Goal: Task Accomplishment & Management: Manage account settings

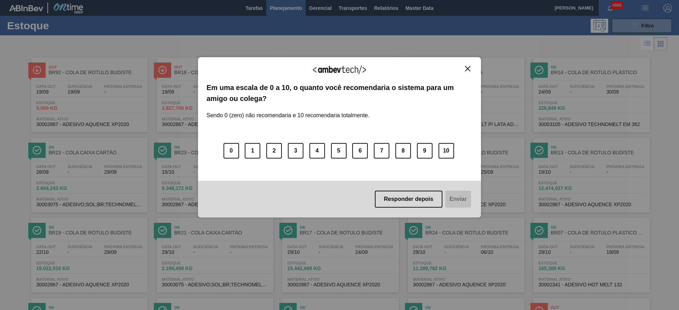
click at [472, 65] on div "Agradecemos seu feedback! Em uma escala de 0 a 10, o quanto você recomendaria o…" at bounding box center [339, 137] width 283 height 160
click at [467, 69] on img "Close" at bounding box center [467, 68] width 5 height 5
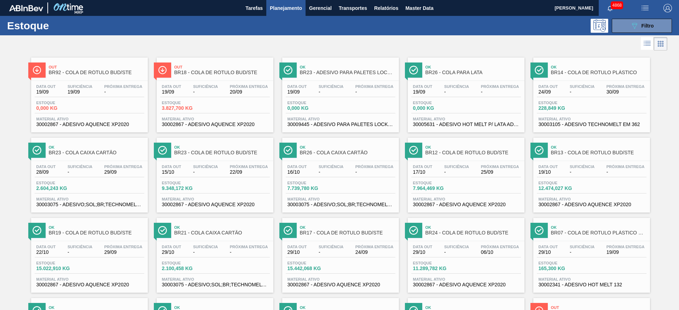
drag, startPoint x: 314, startPoint y: 73, endPoint x: 350, endPoint y: 44, distance: 46.3
click at [350, 44] on div at bounding box center [333, 43] width 667 height 17
click at [658, 24] on button "089F7B8B-B2A5-4AFE-B5C0-19BA573D28AC Filtro" at bounding box center [641, 26] width 60 height 14
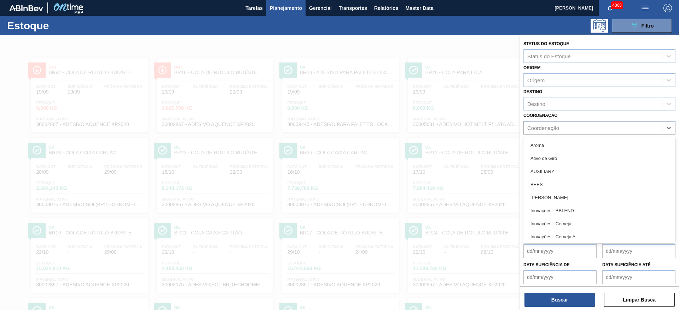
click at [567, 129] on div "Coordenação" at bounding box center [592, 128] width 138 height 10
type input "ra"
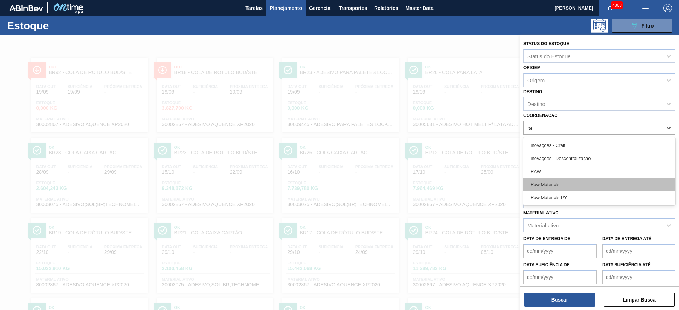
click at [566, 184] on div "Raw Materials" at bounding box center [599, 184] width 152 height 13
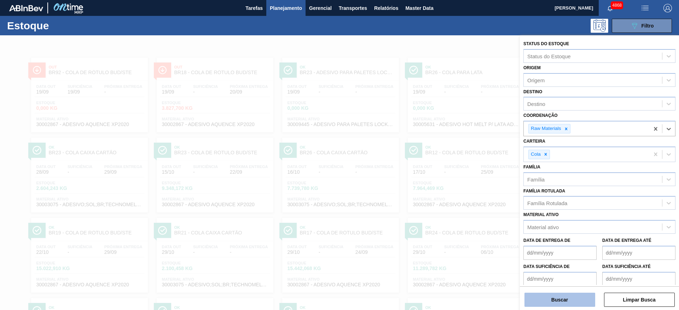
click at [571, 296] on button "Buscar" at bounding box center [559, 300] width 71 height 14
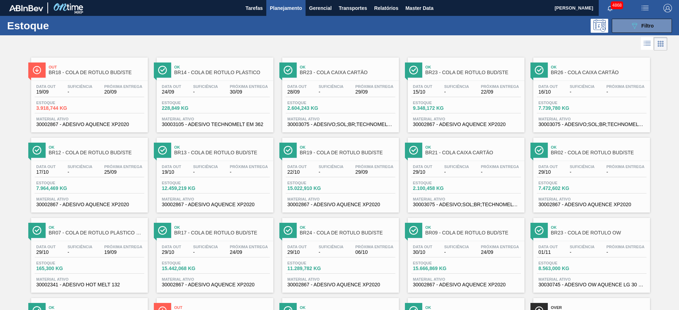
scroll to position [53, 0]
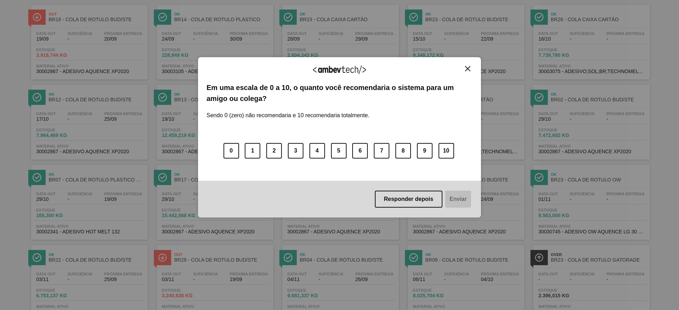
click at [468, 71] on img "Close" at bounding box center [467, 68] width 5 height 5
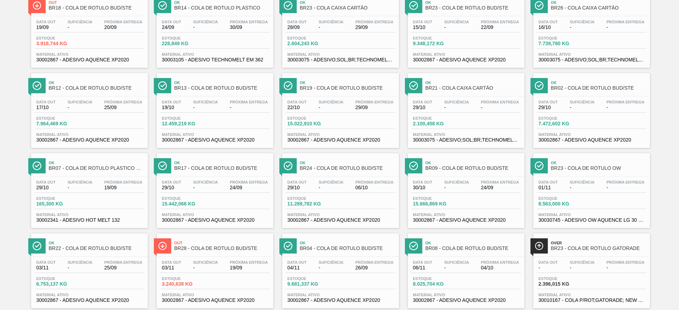
scroll to position [0, 0]
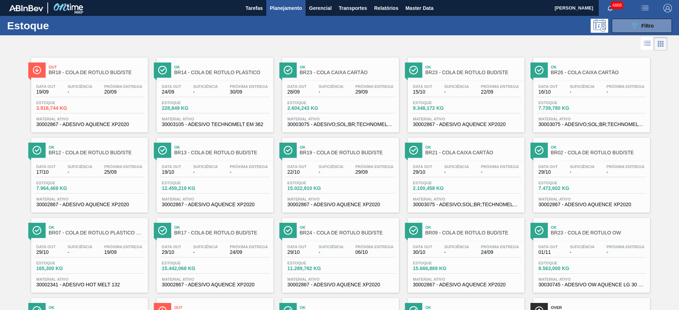
drag, startPoint x: 455, startPoint y: 246, endPoint x: 455, endPoint y: 242, distance: 3.9
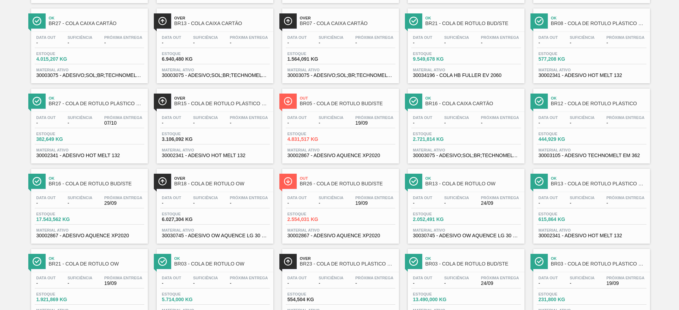
scroll to position [562, 0]
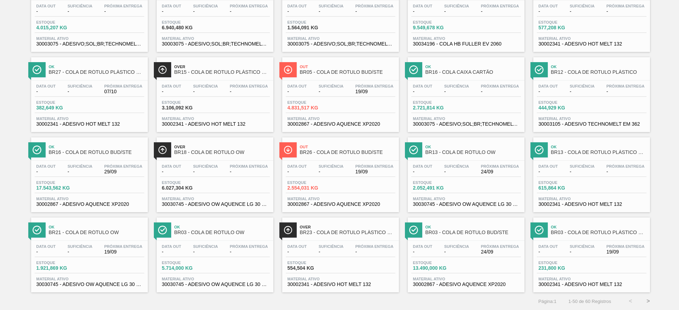
click at [646, 302] on button ">" at bounding box center [648, 302] width 18 height 18
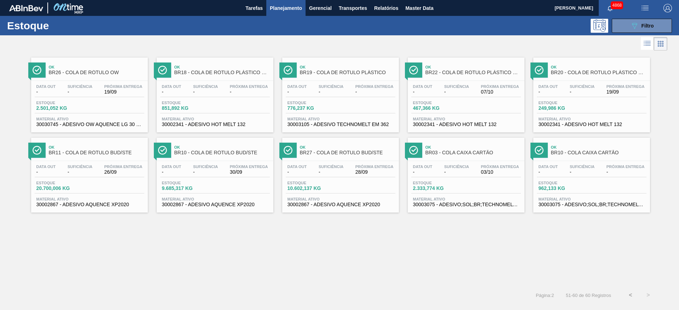
scroll to position [0, 0]
drag, startPoint x: 434, startPoint y: 190, endPoint x: 464, endPoint y: 190, distance: 30.0
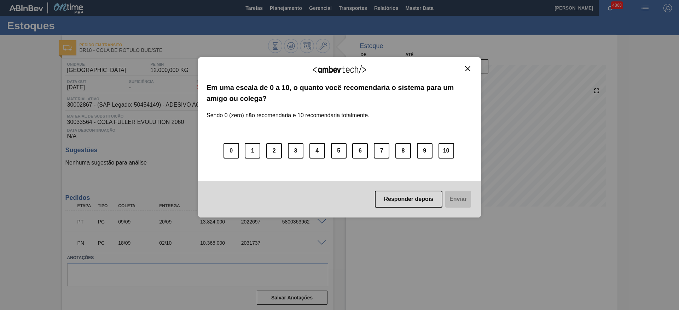
click at [463, 70] on button "Close" at bounding box center [468, 69] width 10 height 6
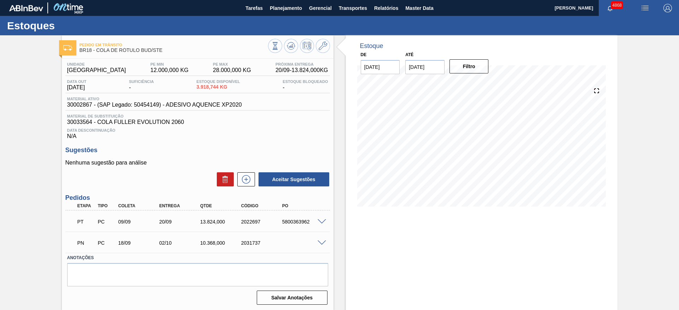
click at [323, 242] on span at bounding box center [321, 243] width 8 height 5
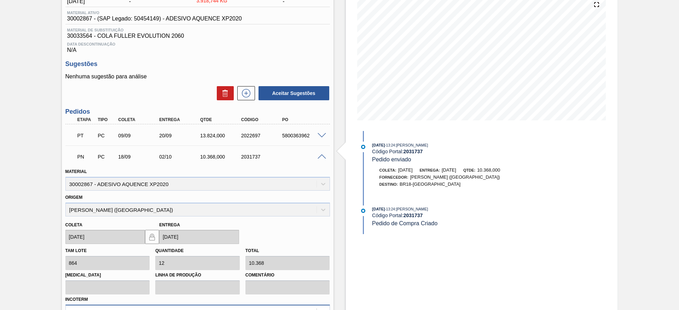
scroll to position [159, 0]
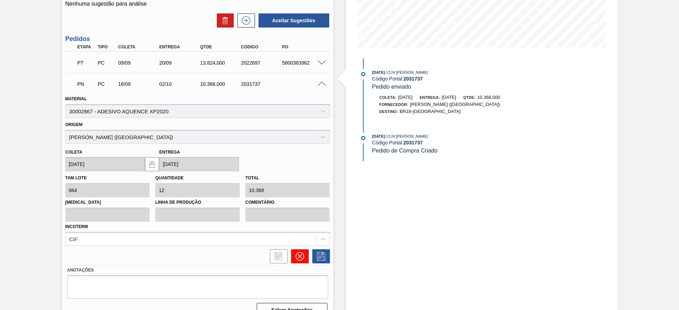
click at [300, 260] on icon at bounding box center [299, 256] width 8 height 8
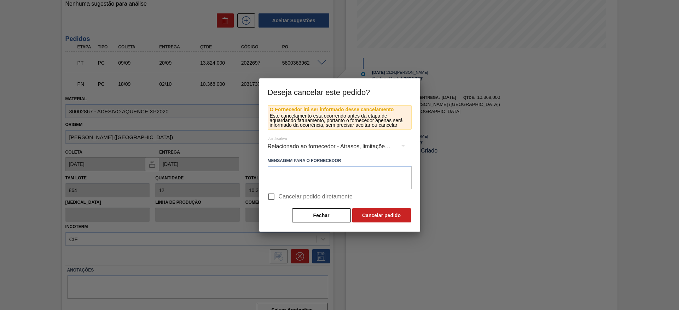
click at [276, 148] on div "Relacionado ao fornecedor - Atrasos, limitações de capacidade, etc." at bounding box center [340, 147] width 144 height 20
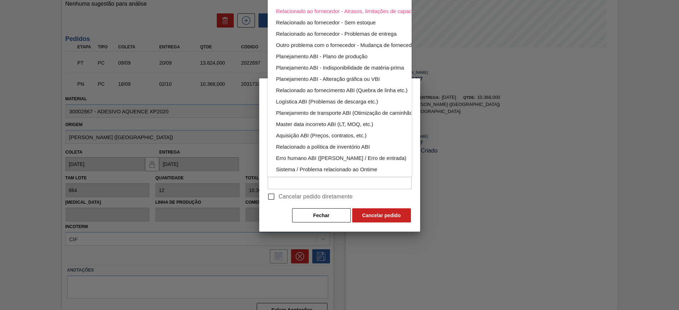
click at [269, 197] on div "Relacionado ao fornecedor - Atrasos, limitações de capacidade, etc. Relacionado…" at bounding box center [339, 155] width 679 height 310
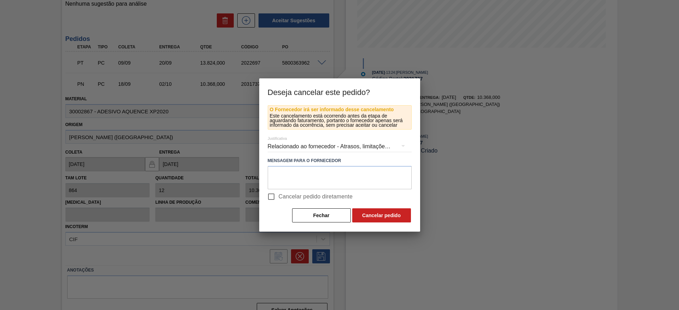
click at [269, 197] on div "Relacionado ao fornecedor - Atrasos, limitações de capacidade, etc. Relacionado…" at bounding box center [339, 155] width 679 height 310
click at [275, 196] on input "Cancelar pedido diretamente" at bounding box center [271, 196] width 15 height 15
checkbox input "true"
click at [384, 218] on button "Cancelar pedido" at bounding box center [381, 216] width 59 height 14
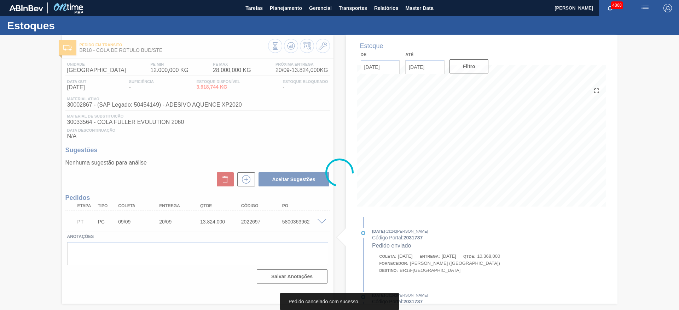
scroll to position [0, 0]
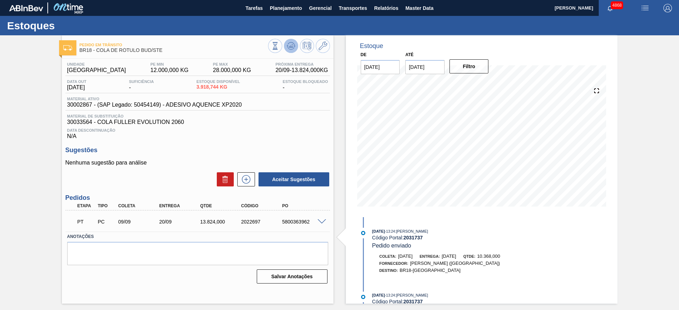
click at [295, 47] on button at bounding box center [291, 46] width 14 height 14
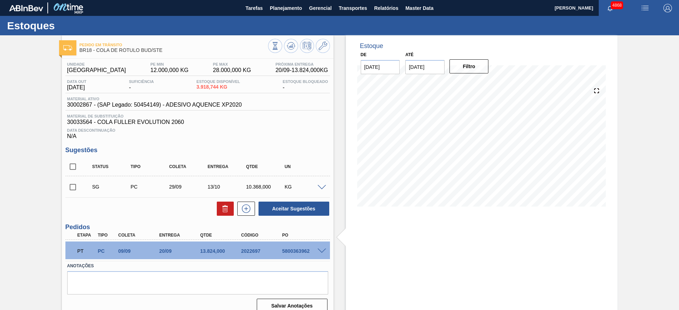
click at [31, 111] on div "Pedido em Trânsito BR18 - COLA DE RÓTULO BUD/STE Unidade Pernambuco PE MIN 12.0…" at bounding box center [339, 177] width 679 height 284
click at [295, 53] on div at bounding box center [299, 47] width 62 height 16
click at [292, 40] on button at bounding box center [291, 46] width 14 height 14
click at [416, 71] on input "[DATE]" at bounding box center [424, 67] width 39 height 14
click at [458, 151] on div "30" at bounding box center [460, 153] width 10 height 10
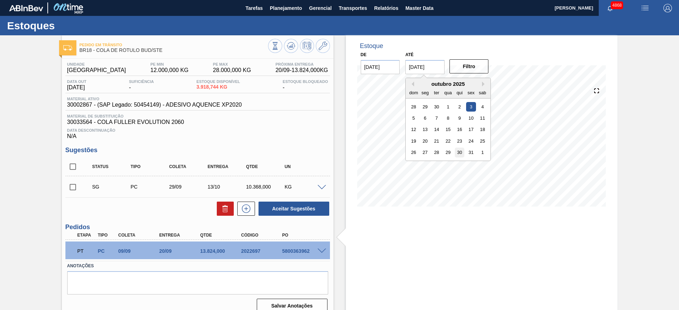
type input "30/10/2025"
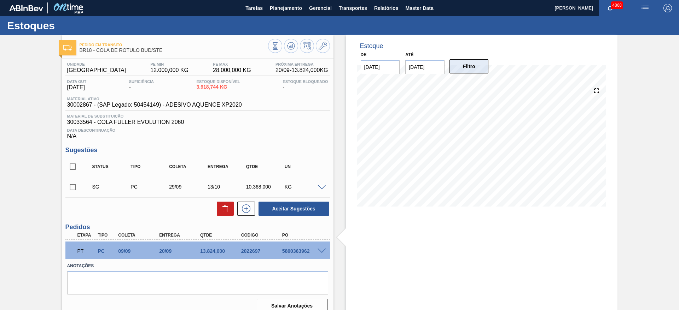
click at [465, 72] on button "Filtro" at bounding box center [468, 66] width 39 height 14
click at [324, 187] on span at bounding box center [321, 187] width 8 height 5
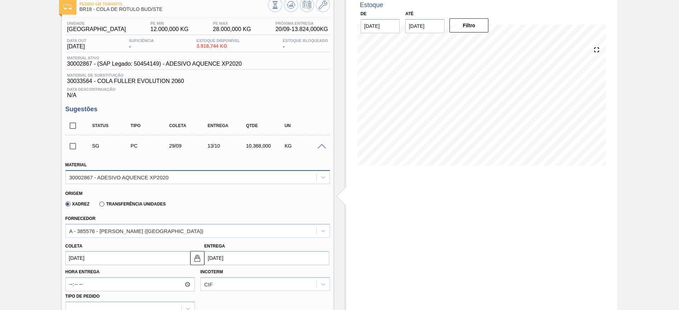
scroll to position [53, 0]
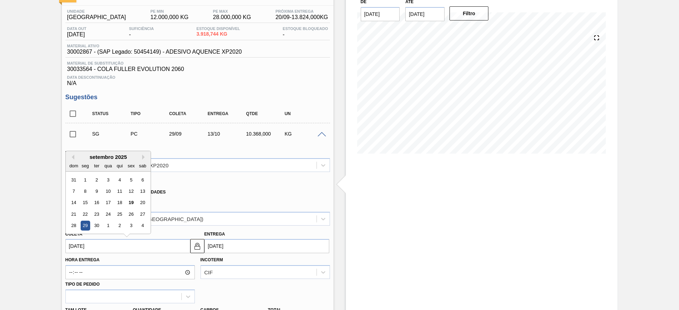
click at [142, 247] on input "29/09/2025" at bounding box center [127, 246] width 125 height 14
click at [258, 84] on div "Data Descontinuação N/A" at bounding box center [197, 79] width 264 height 14
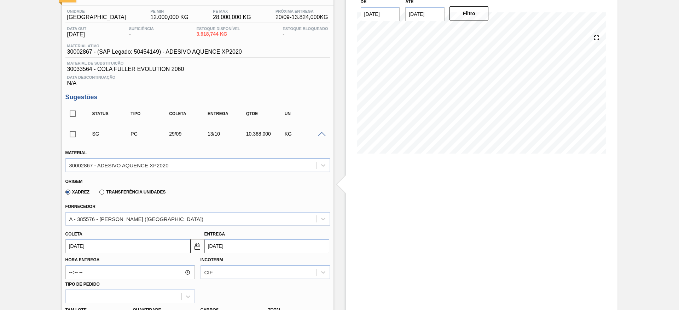
scroll to position [159, 0]
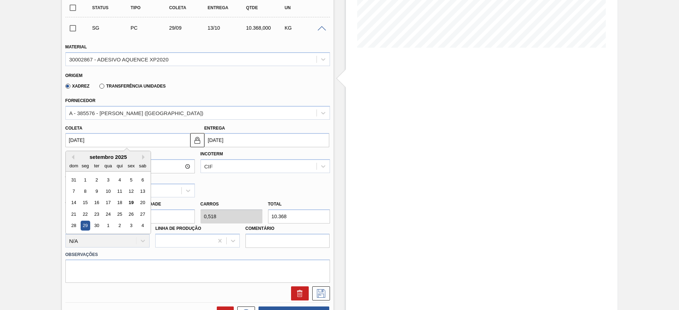
click at [115, 143] on input "29/09/2025" at bounding box center [127, 140] width 125 height 14
click at [95, 218] on div "23" at bounding box center [97, 215] width 10 height 10
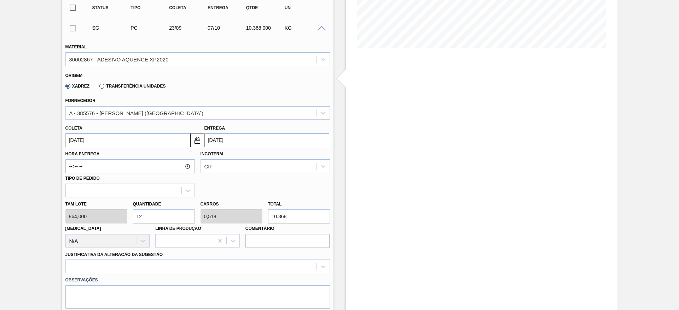
type input "23/09/2025"
type input "07/10/2025"
click at [140, 216] on input "12" at bounding box center [164, 217] width 62 height 14
type input "15"
type input "0,648"
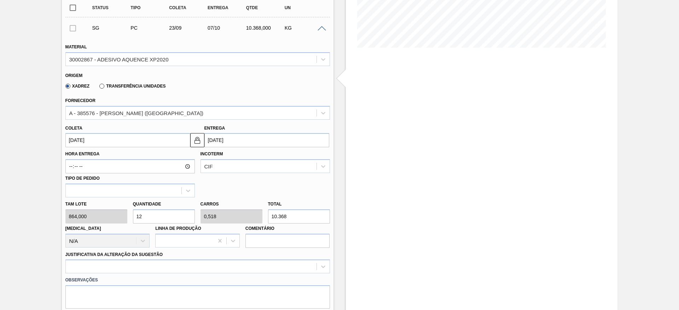
type input "12.960"
type input "15"
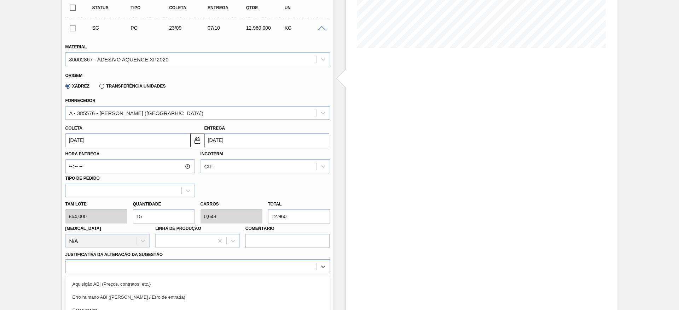
click at [170, 265] on div "option Master data incorreto ABI (LT, MOQ, etc.) focused, 5 of 18. 18 results a…" at bounding box center [197, 267] width 264 height 14
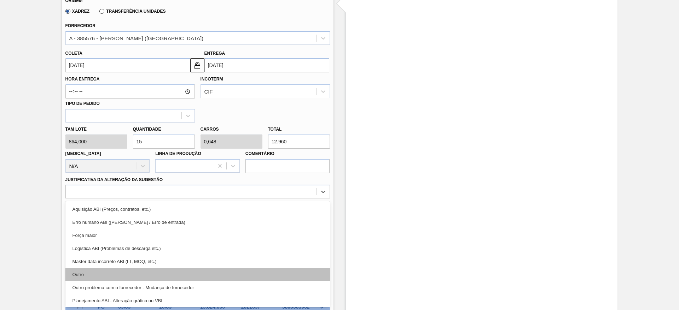
click at [161, 280] on div "Outro" at bounding box center [197, 274] width 264 height 13
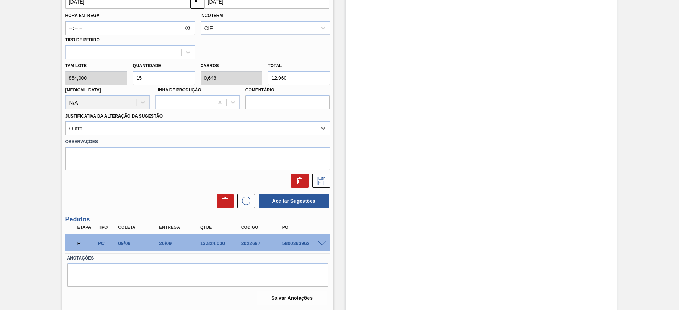
scroll to position [299, 0]
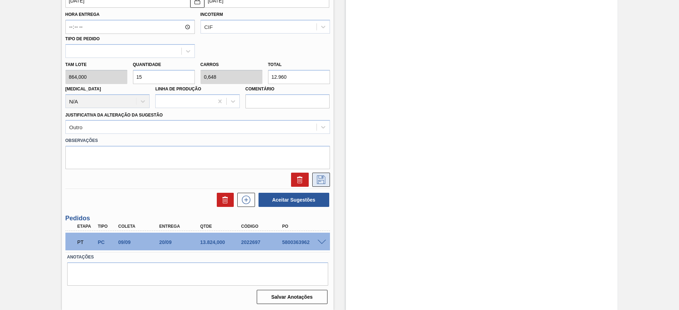
click at [322, 176] on icon at bounding box center [321, 180] width 8 height 8
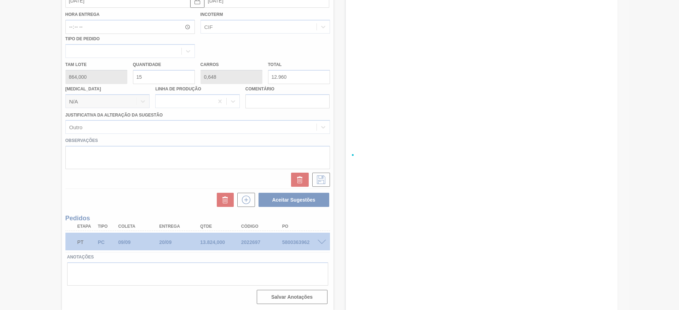
scroll to position [9, 0]
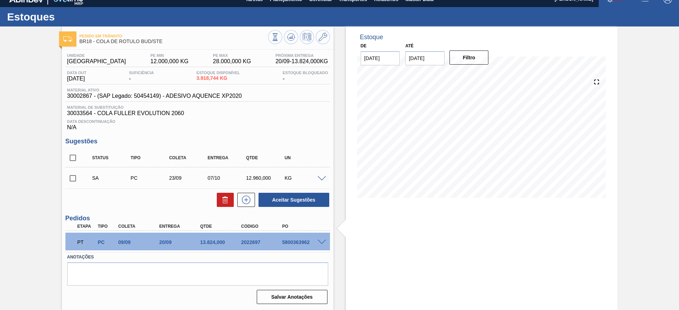
drag, startPoint x: 75, startPoint y: 180, endPoint x: 81, endPoint y: 180, distance: 6.0
click at [76, 179] on input "checkbox" at bounding box center [72, 178] width 15 height 15
click at [293, 196] on button "Aceitar Sugestões" at bounding box center [293, 200] width 71 height 14
checkbox input "false"
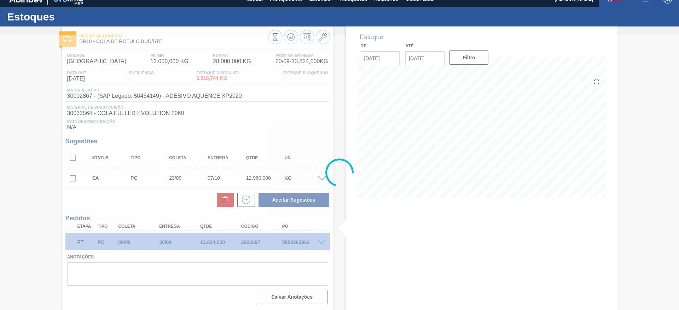
scroll to position [1, 0]
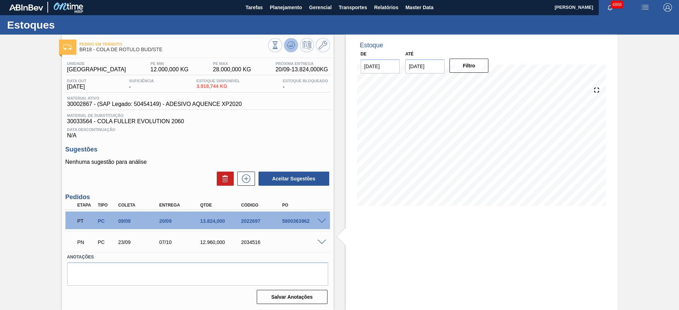
click at [290, 44] on icon at bounding box center [291, 45] width 8 height 8
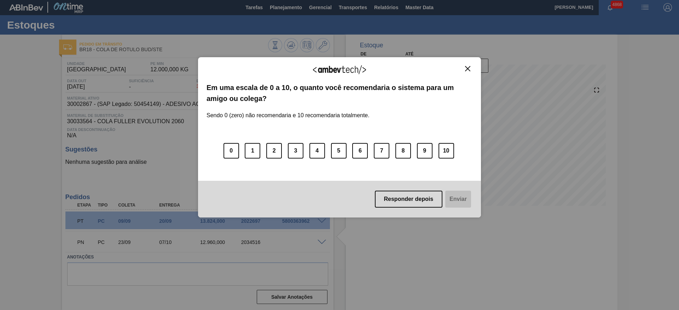
click at [467, 71] on img "Close" at bounding box center [467, 68] width 5 height 5
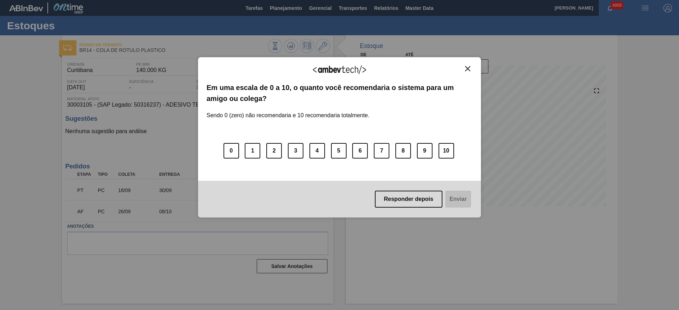
click at [465, 66] on img "Close" at bounding box center [467, 68] width 5 height 5
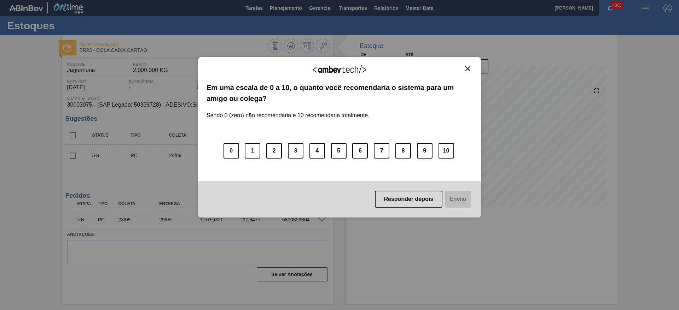
click at [465, 68] on img "Close" at bounding box center [467, 68] width 5 height 5
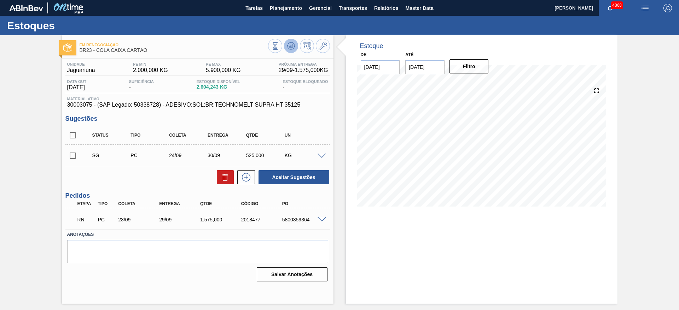
click at [288, 43] on icon at bounding box center [291, 46] width 8 height 8
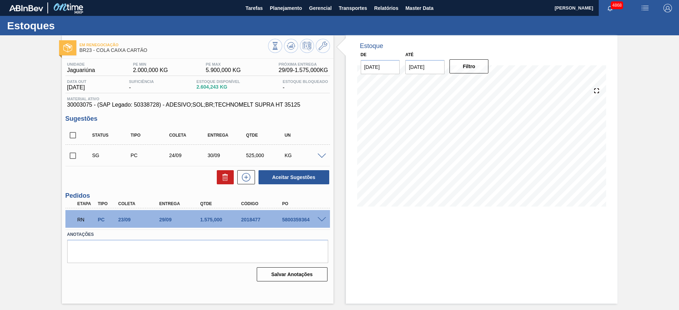
click at [322, 218] on span at bounding box center [321, 219] width 8 height 5
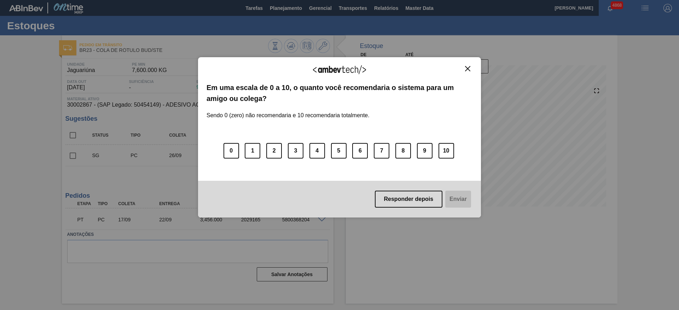
click at [467, 70] on img "Close" at bounding box center [467, 68] width 5 height 5
drag, startPoint x: 420, startPoint y: 199, endPoint x: 422, endPoint y: 194, distance: 4.8
click at [422, 194] on button "Responder depois" at bounding box center [409, 199] width 68 height 17
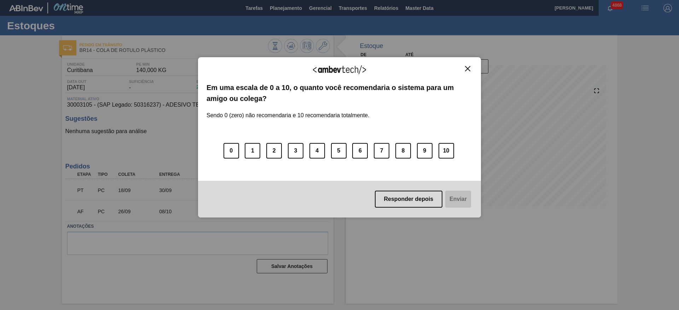
click at [467, 68] on img "Close" at bounding box center [467, 68] width 5 height 5
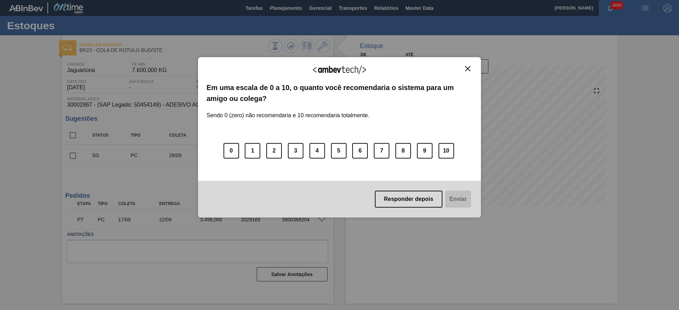
click at [465, 68] on img "Close" at bounding box center [467, 68] width 5 height 5
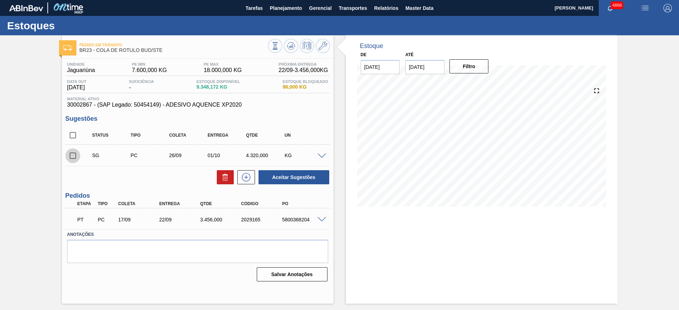
click at [72, 155] on input "checkbox" at bounding box center [72, 155] width 15 height 15
click at [290, 180] on button "Aceitar Sugestões" at bounding box center [293, 177] width 71 height 14
checkbox input "false"
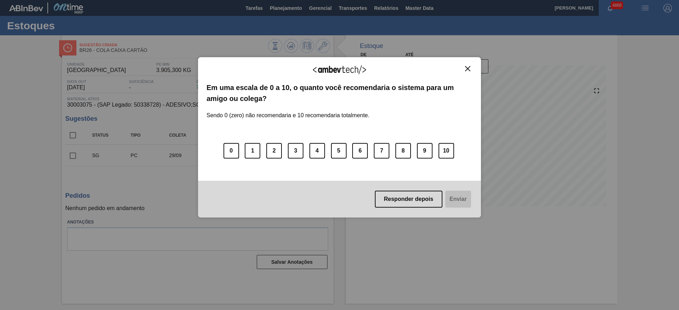
click at [471, 68] on button "Close" at bounding box center [468, 69] width 10 height 6
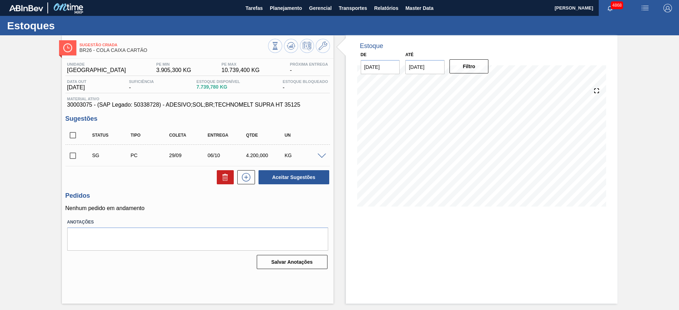
click at [72, 158] on input "checkbox" at bounding box center [72, 155] width 15 height 15
click at [290, 176] on button "Aceitar Sugestões" at bounding box center [293, 177] width 71 height 14
checkbox input "false"
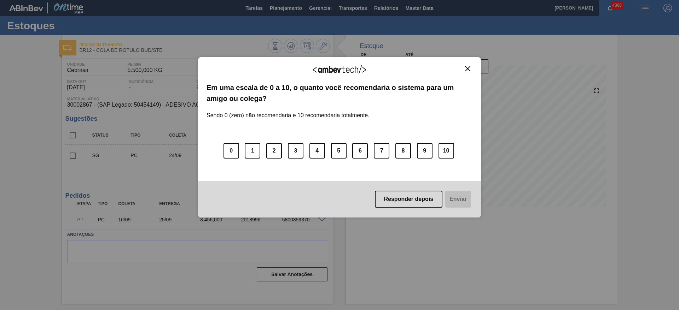
click at [468, 66] on img "Close" at bounding box center [467, 68] width 5 height 5
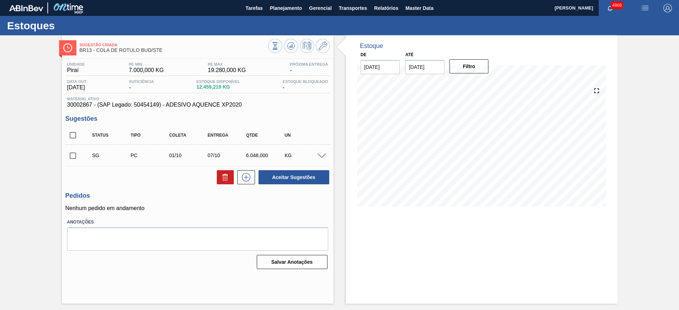
drag, startPoint x: 74, startPoint y: 156, endPoint x: 88, endPoint y: 153, distance: 14.3
click at [78, 156] on input "checkbox" at bounding box center [72, 155] width 15 height 15
click at [272, 172] on button "Aceitar Sugestões" at bounding box center [293, 177] width 71 height 14
checkbox input "false"
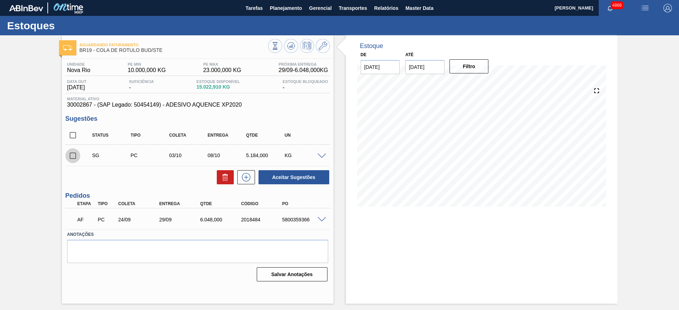
drag, startPoint x: 76, startPoint y: 154, endPoint x: 83, endPoint y: 151, distance: 7.6
click at [76, 154] on input "checkbox" at bounding box center [72, 155] width 15 height 15
click at [312, 179] on button "Aceitar Sugestões" at bounding box center [293, 177] width 71 height 14
checkbox input "false"
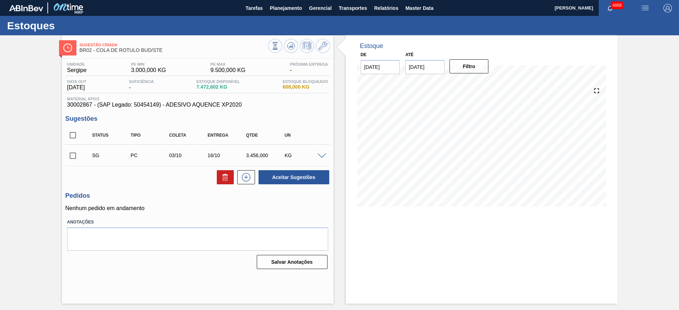
click at [92, 150] on div "SG PC 03/10 16/10 3.456,000 KG" at bounding box center [203, 155] width 231 height 14
click at [76, 156] on input "checkbox" at bounding box center [72, 155] width 15 height 15
click at [323, 175] on button "Aceitar Sugestões" at bounding box center [293, 177] width 71 height 14
checkbox input "false"
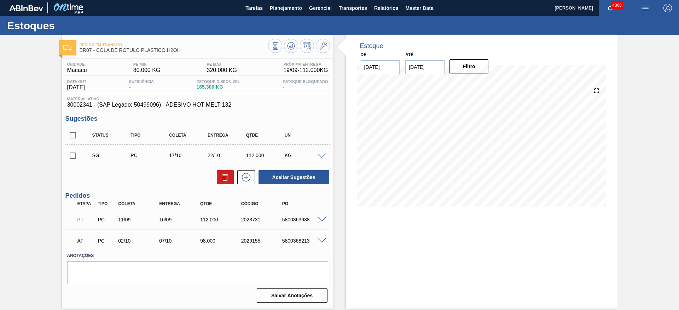
click at [72, 152] on input "checkbox" at bounding box center [72, 155] width 15 height 15
checkbox input "false"
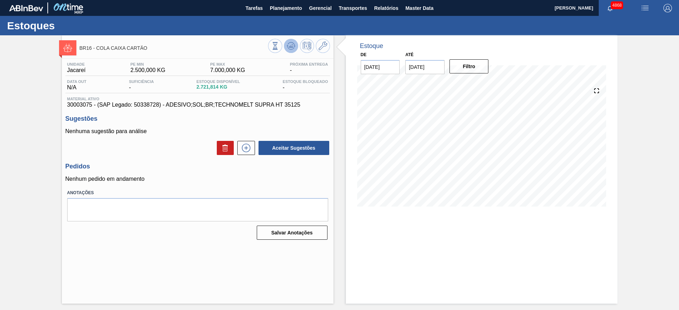
click at [289, 47] on icon at bounding box center [291, 46] width 8 height 8
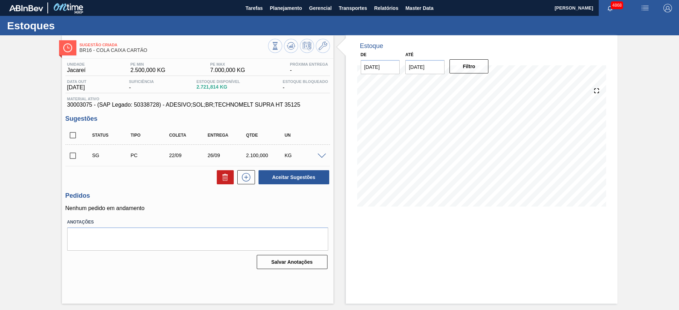
drag, startPoint x: 68, startPoint y: 154, endPoint x: 123, endPoint y: 150, distance: 55.6
click at [68, 154] on input "checkbox" at bounding box center [72, 155] width 15 height 15
click at [322, 154] on span at bounding box center [321, 156] width 8 height 5
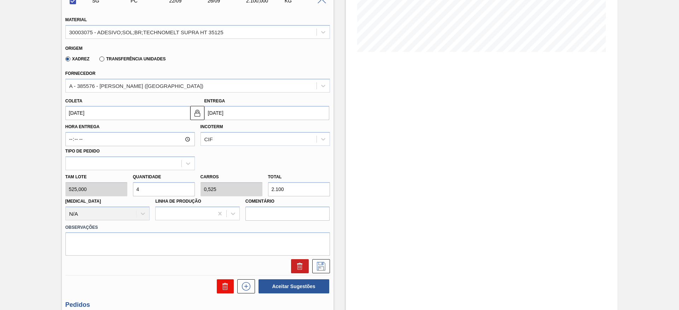
scroll to position [212, 0]
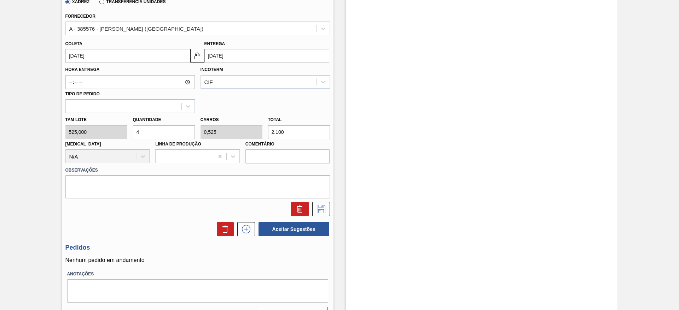
drag, startPoint x: 142, startPoint y: 129, endPoint x: 135, endPoint y: 131, distance: 7.7
click at [135, 131] on input "4" at bounding box center [164, 132] width 62 height 14
checkbox input "false"
type input "3"
type input "0,394"
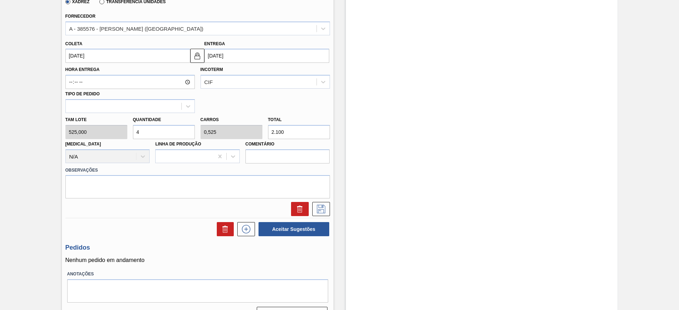
type input "1.575"
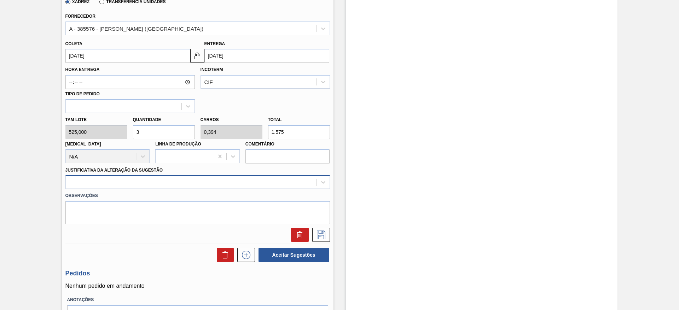
type input "3"
click at [296, 177] on div at bounding box center [191, 182] width 251 height 10
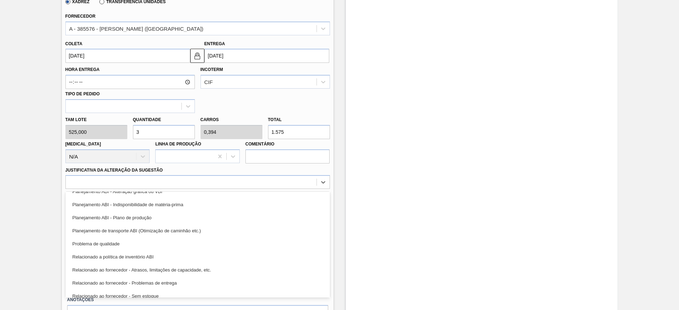
scroll to position [106, 0]
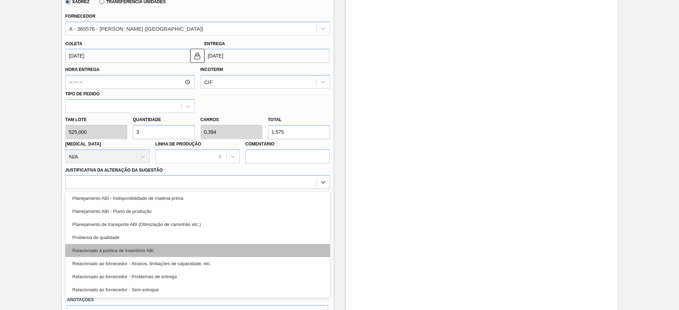
click at [212, 254] on div "Relacionado a política de inventório ABI" at bounding box center [197, 250] width 264 height 13
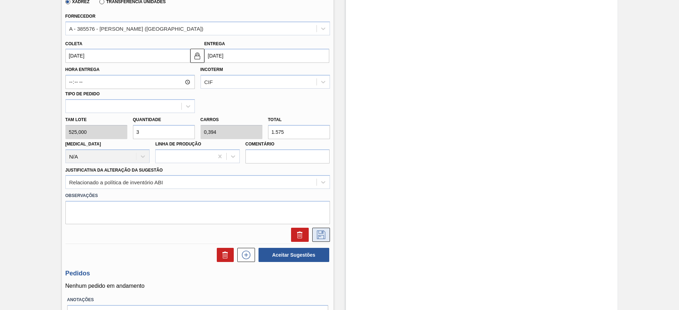
click at [325, 234] on icon at bounding box center [320, 235] width 11 height 8
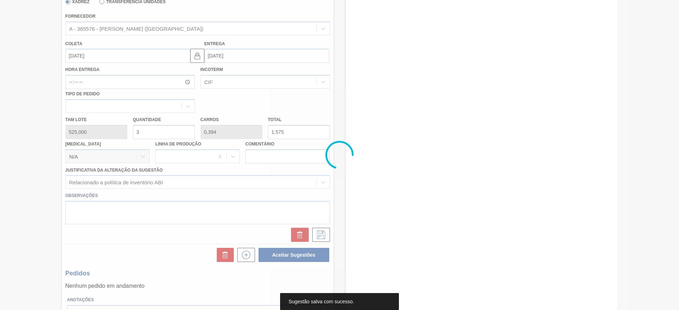
scroll to position [0, 0]
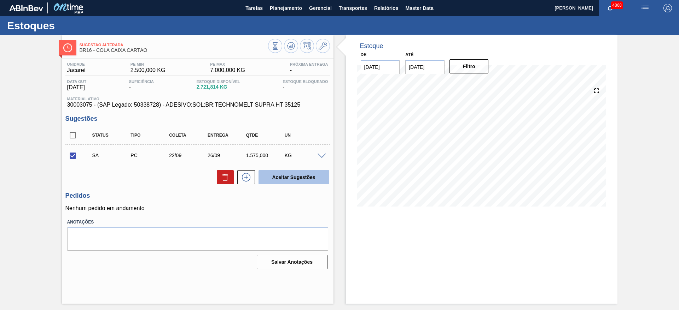
click at [274, 178] on button "Aceitar Sugestões" at bounding box center [293, 177] width 71 height 14
checkbox input "false"
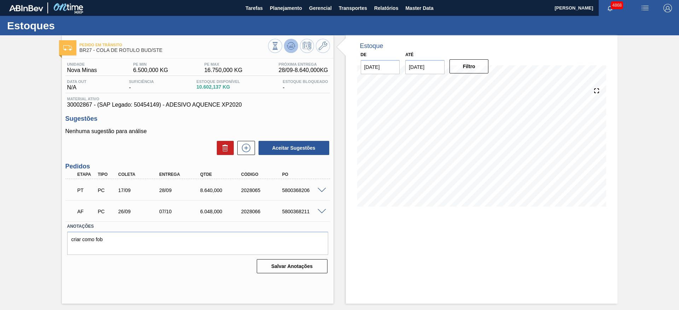
click at [290, 43] on icon at bounding box center [291, 46] width 8 height 8
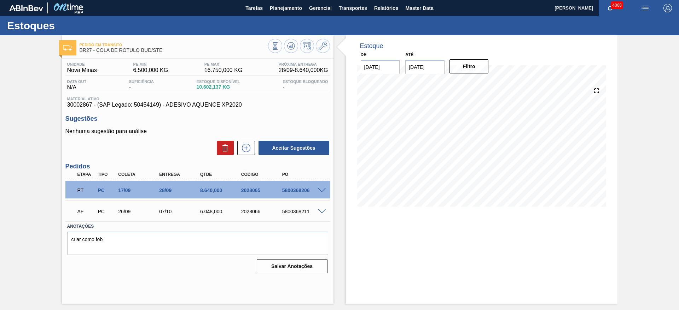
click at [321, 209] on span at bounding box center [321, 211] width 8 height 5
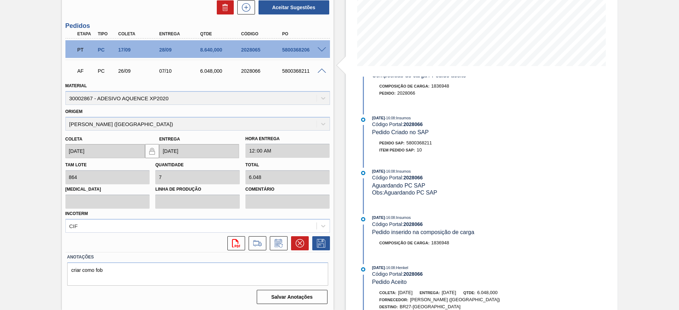
scroll to position [53, 0]
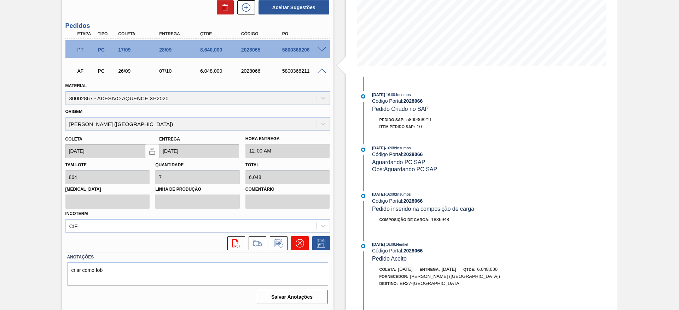
click at [297, 245] on icon at bounding box center [299, 243] width 8 height 8
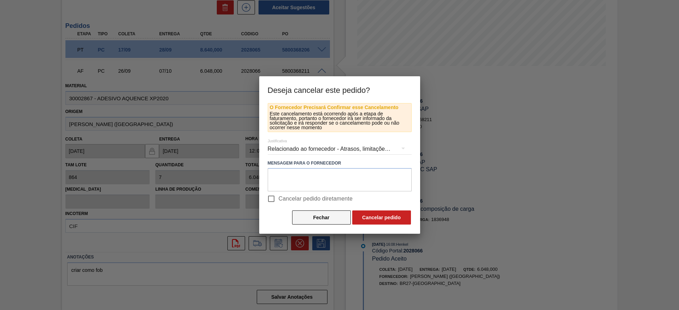
click at [315, 214] on button "Fechar" at bounding box center [321, 218] width 59 height 14
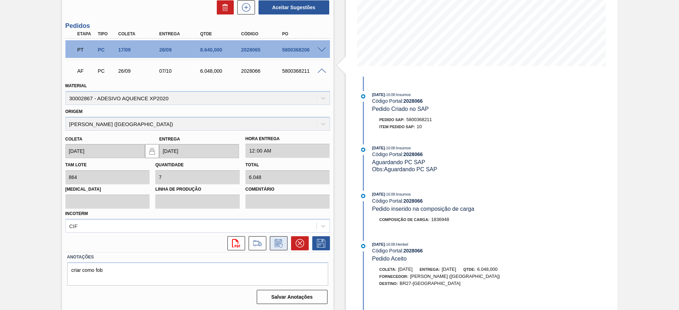
click at [274, 240] on icon at bounding box center [278, 243] width 11 height 8
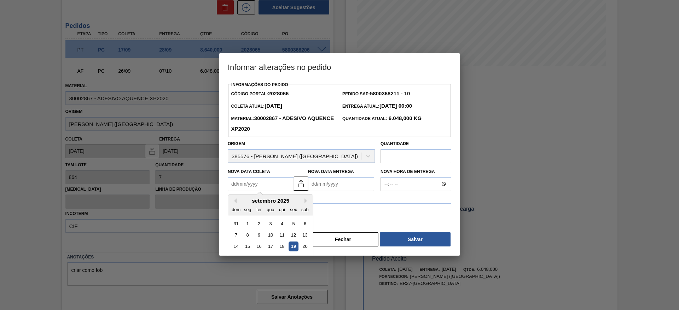
click at [275, 191] on Coleta2028066 "Nova Data Coleta" at bounding box center [261, 184] width 66 height 14
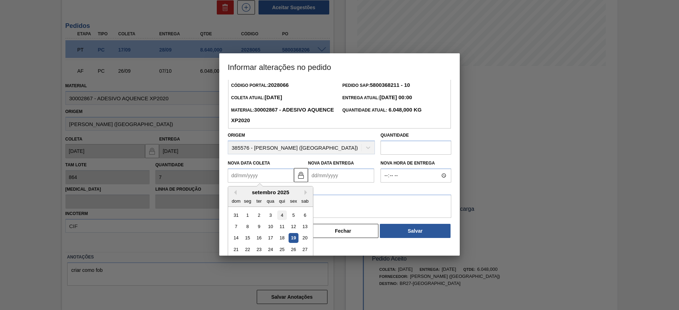
scroll to position [24, 0]
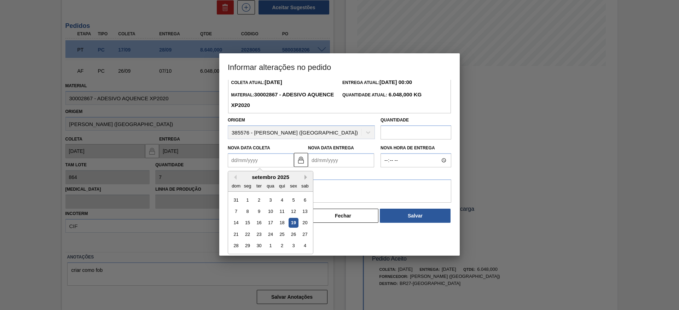
click at [305, 177] on button "Next Month" at bounding box center [306, 177] width 5 height 5
click at [257, 202] on div "30" at bounding box center [259, 200] width 10 height 10
type Coleta2028066 "30/09/2025"
type Entrega2028066 "11/10/2025"
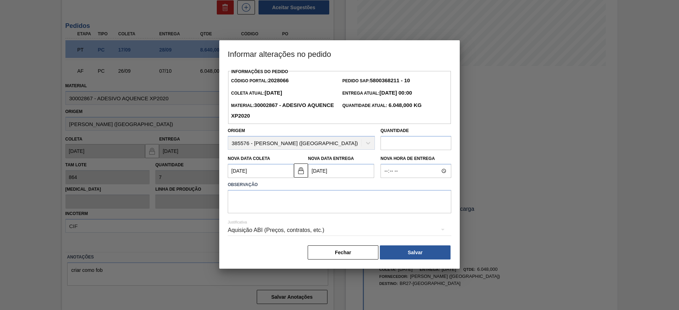
scroll to position [0, 0]
click at [263, 206] on textarea at bounding box center [339, 201] width 223 height 23
click at [287, 231] on div "Aquisição ABI (Preços, contratos, etc.)" at bounding box center [339, 231] width 223 height 20
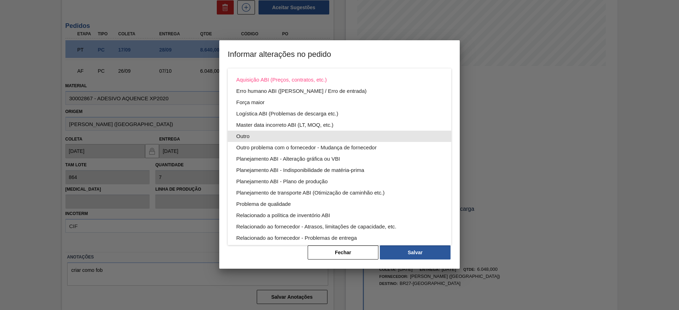
click at [285, 137] on div "Outro" at bounding box center [339, 136] width 206 height 11
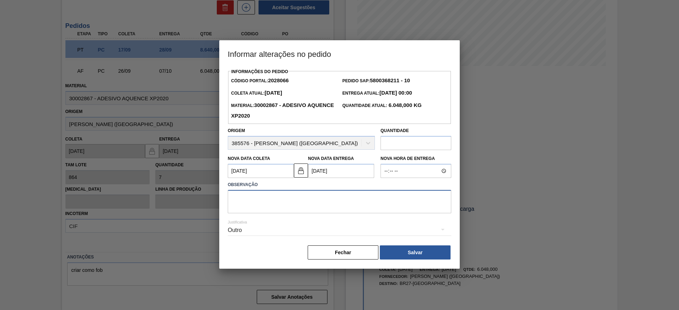
click at [251, 192] on textarea at bounding box center [339, 201] width 223 height 23
type textarea "data"
click at [409, 251] on button "Salvar" at bounding box center [415, 253] width 71 height 14
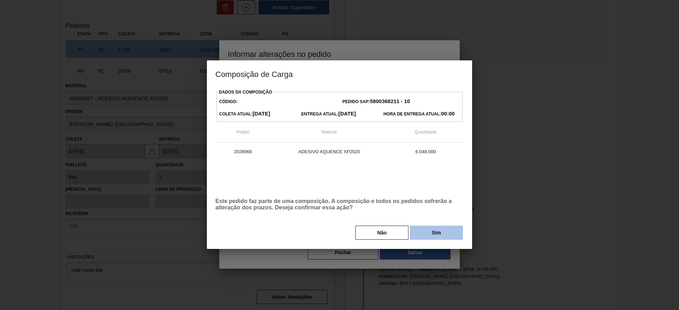
click at [420, 236] on button "Sim" at bounding box center [436, 233] width 53 height 14
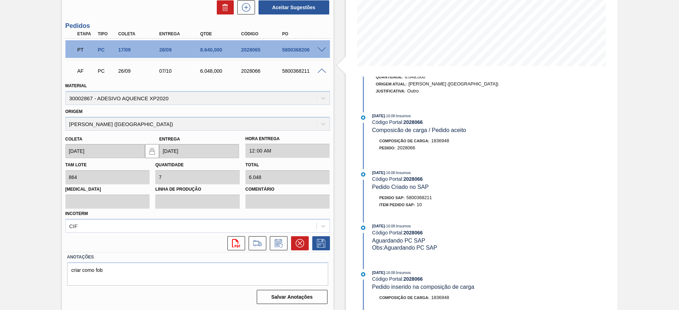
scroll to position [131, 0]
